Goal: Information Seeking & Learning: Find specific fact

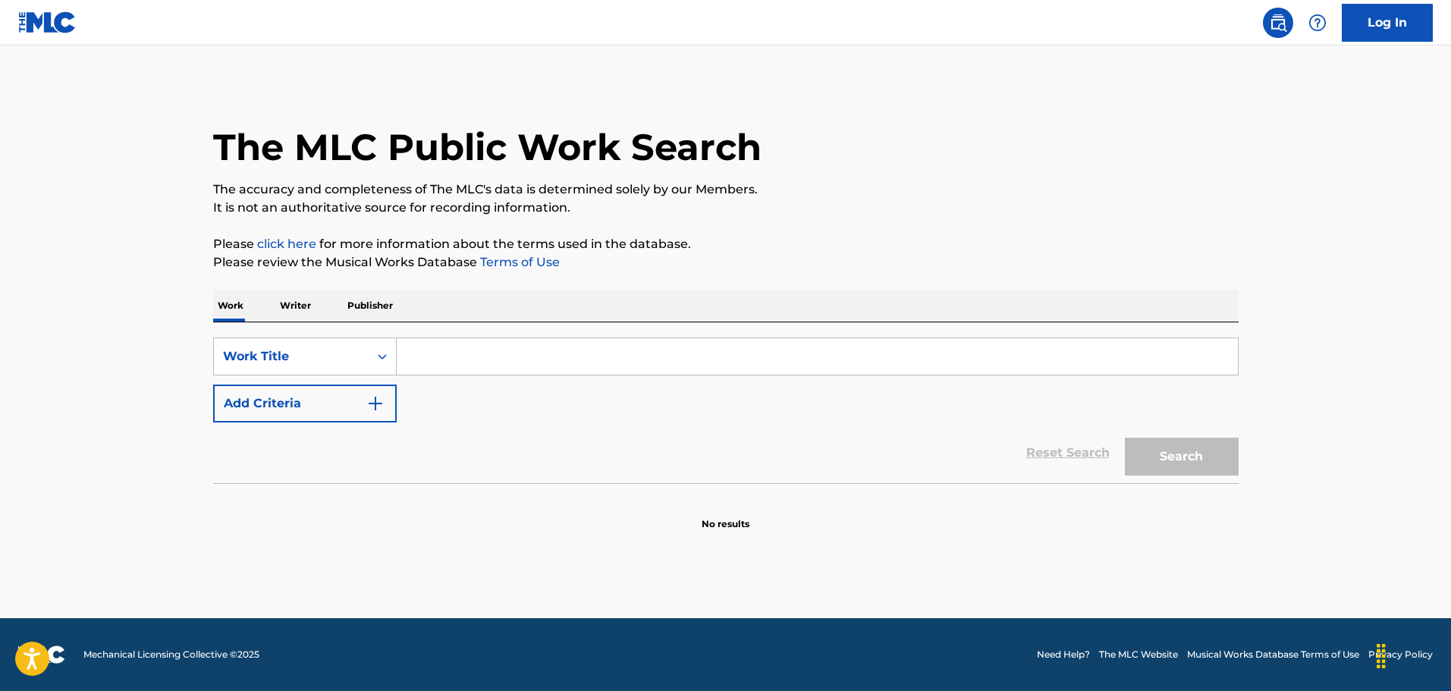
drag, startPoint x: 465, startPoint y: 347, endPoint x: 454, endPoint y: 354, distance: 13.3
click at [465, 347] on input "Search Form" at bounding box center [817, 356] width 841 height 36
paste input "Stupid Girl"
type input "Stupid Girl"
click at [350, 400] on button "Add Criteria" at bounding box center [305, 404] width 184 height 38
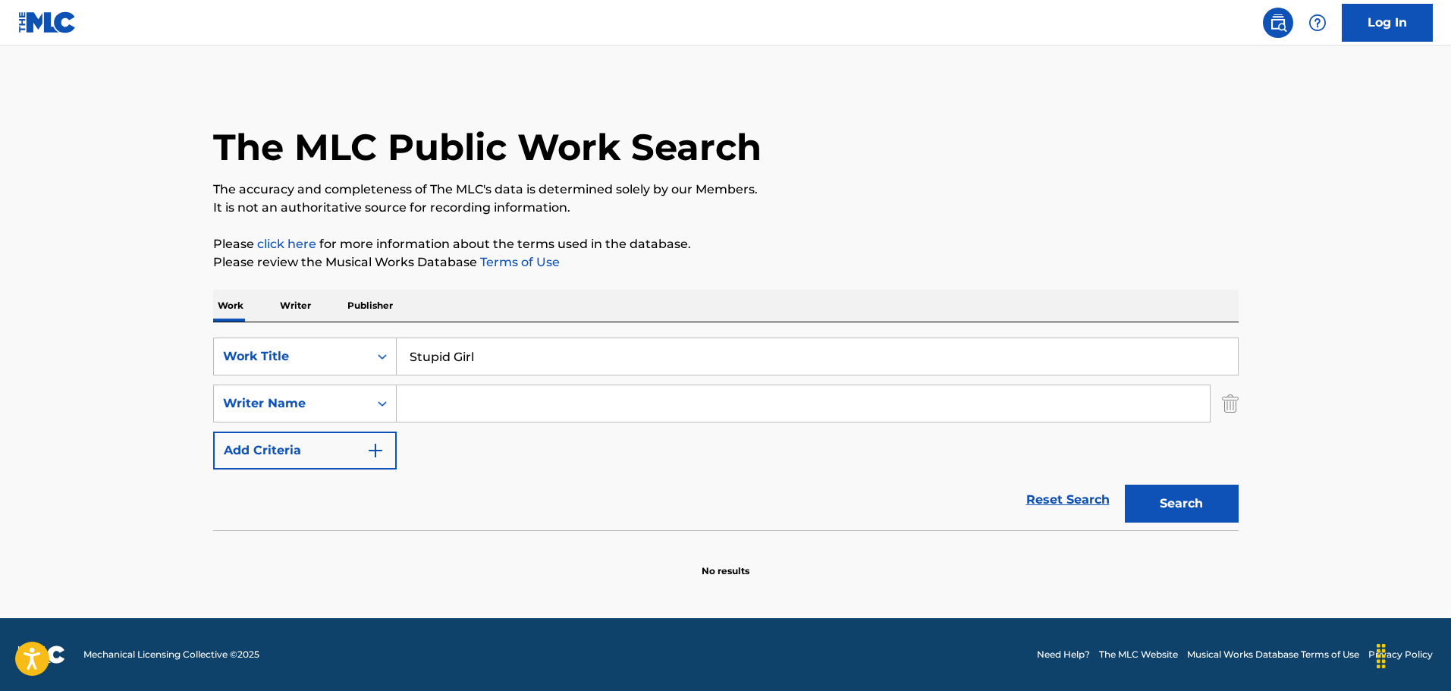
click at [532, 412] on input "Search Form" at bounding box center [803, 403] width 813 height 36
paste input "[PERSON_NAME]ig"
type input "[PERSON_NAME]ig"
click at [1172, 488] on button "Search" at bounding box center [1182, 504] width 114 height 38
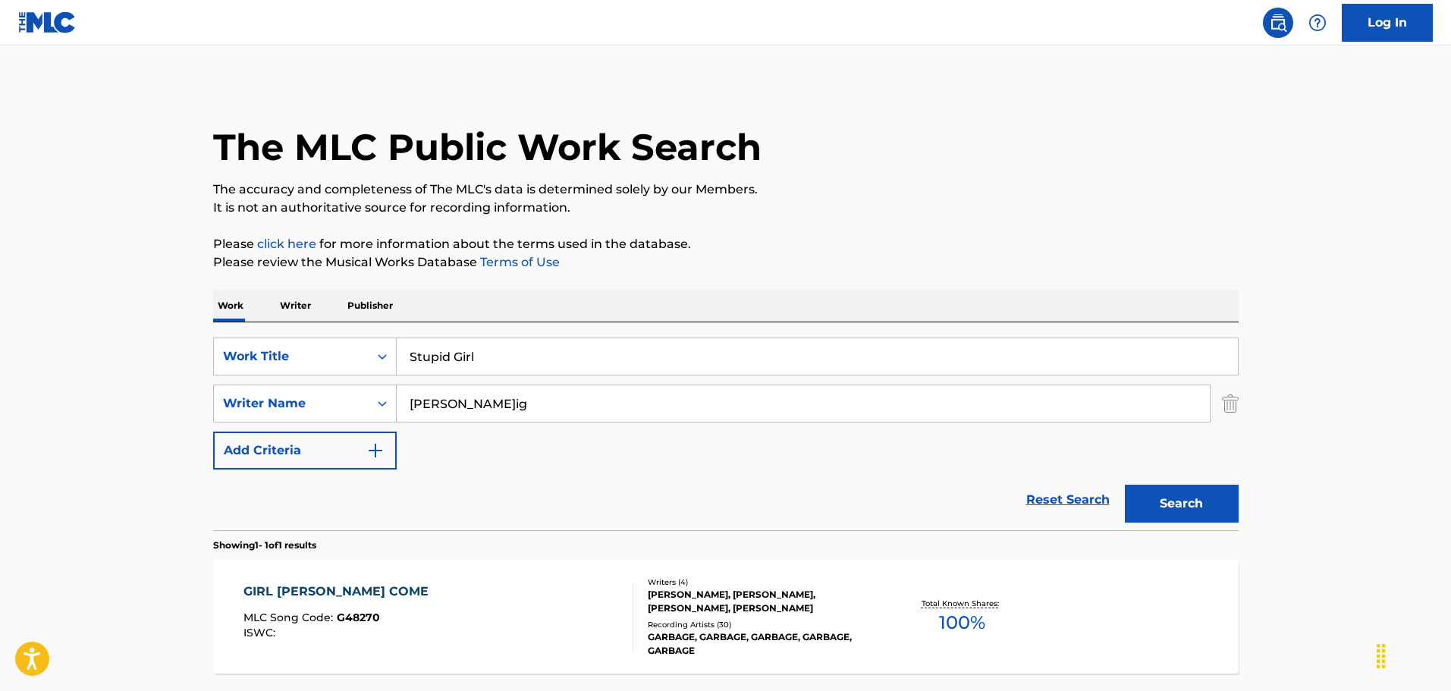
click at [473, 595] on div "GIRL [PERSON_NAME] COME MLC Song Code : G48270 ISWC :" at bounding box center [438, 616] width 390 height 68
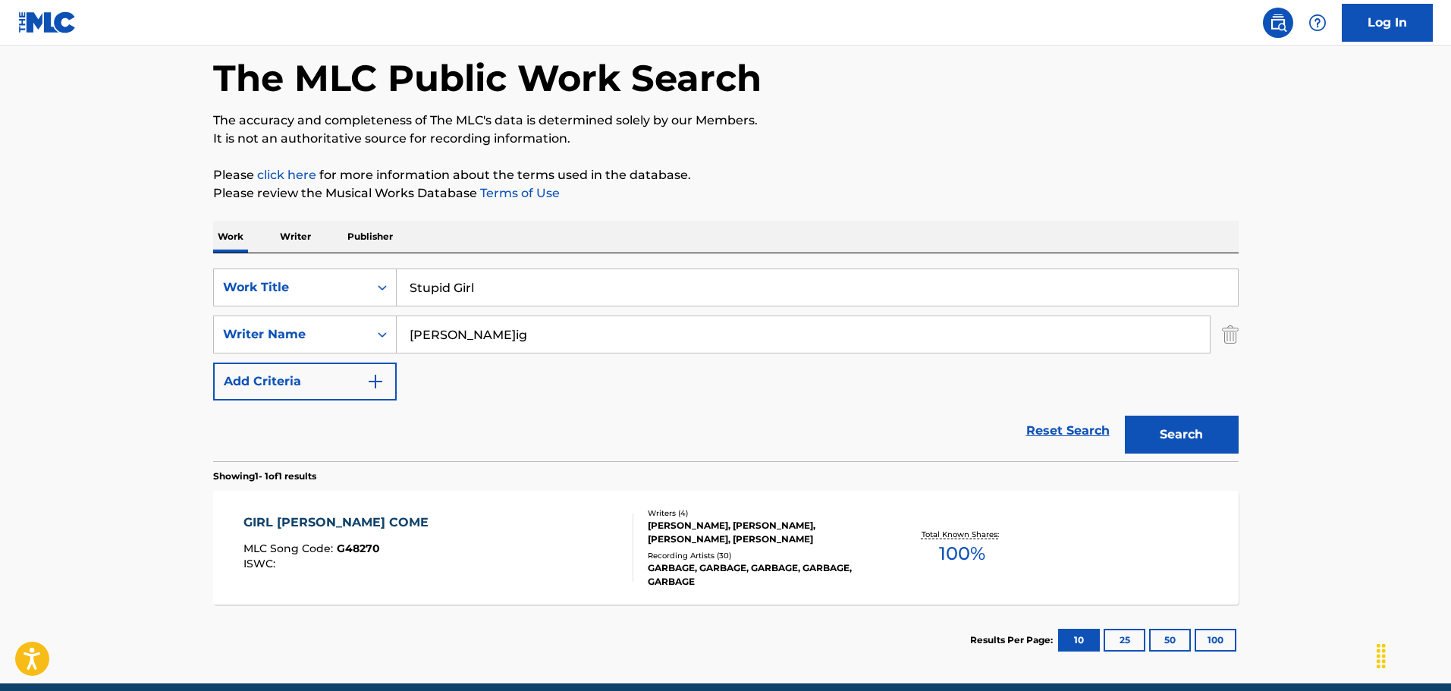
scroll to position [134, 0]
